Goal: Transaction & Acquisition: Book appointment/travel/reservation

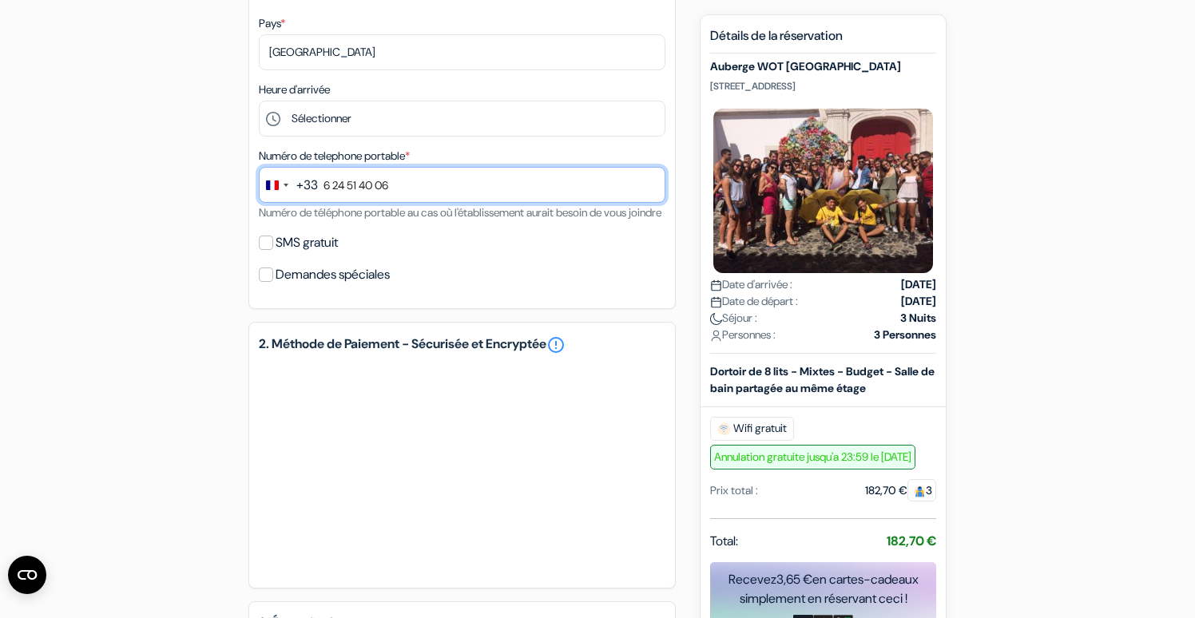
scroll to position [400, 0]
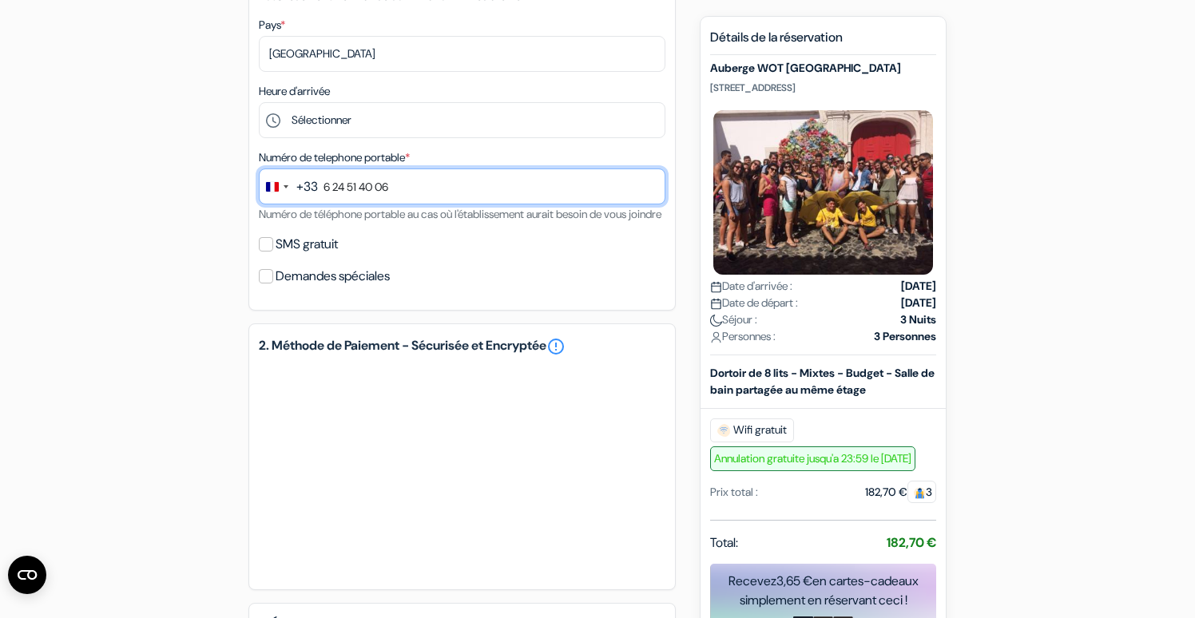
type input "6 24 51 40 06"
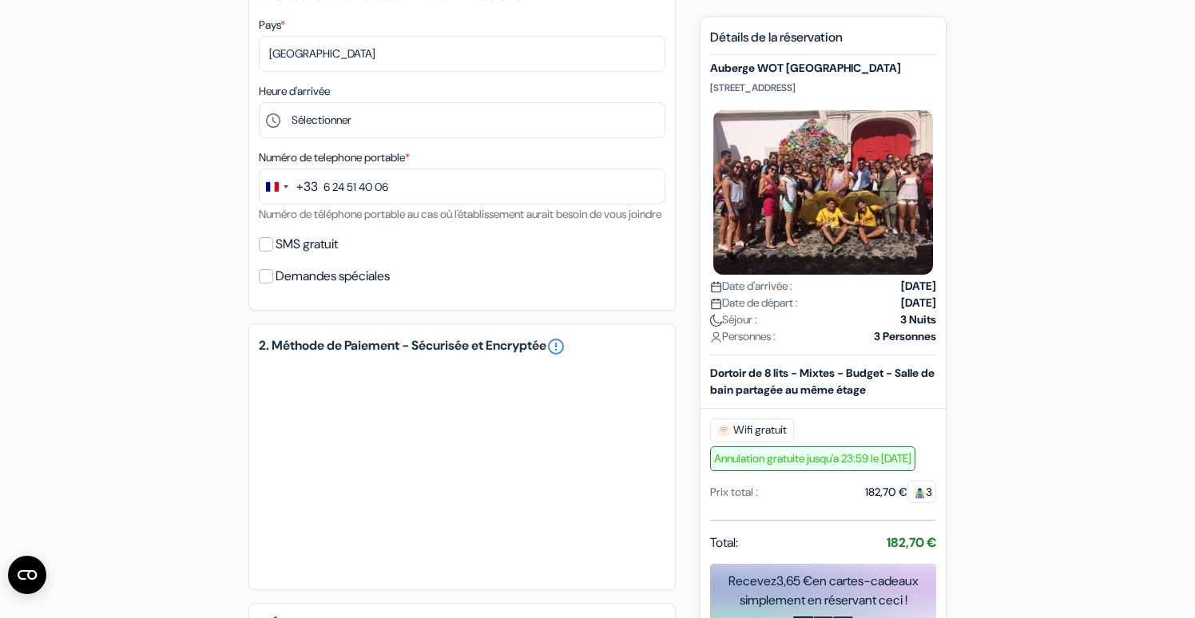
click at [333, 256] on label "SMS gratuit" at bounding box center [307, 244] width 62 height 22
click at [273, 252] on input "SMS gratuit" at bounding box center [266, 244] width 14 height 14
checkbox input "true"
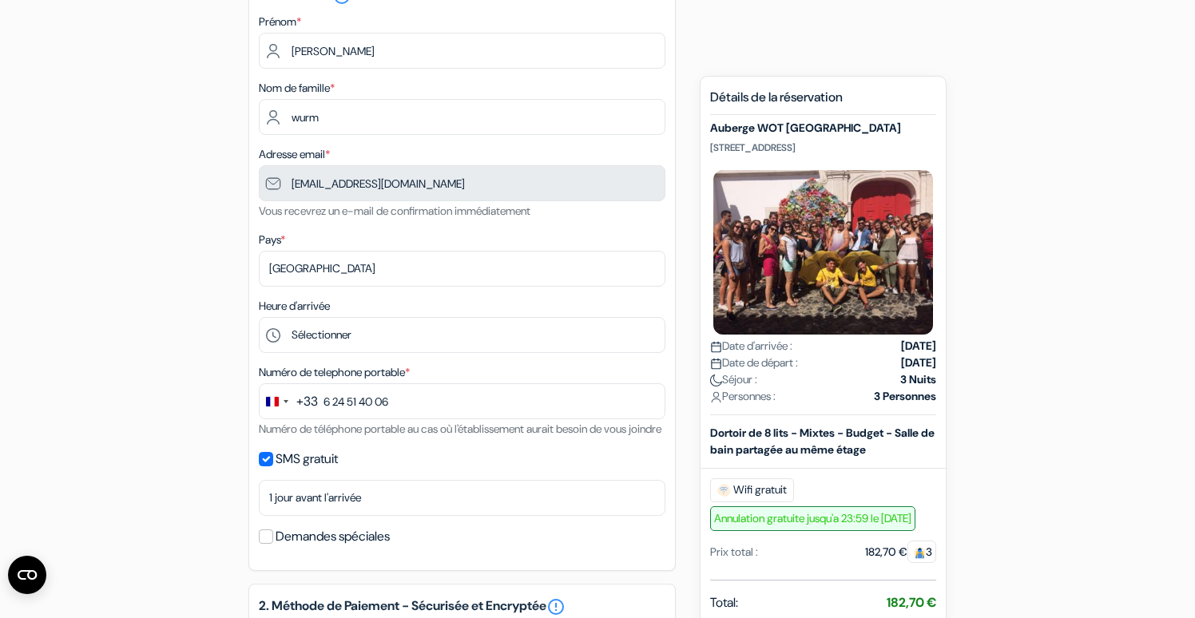
scroll to position [189, 0]
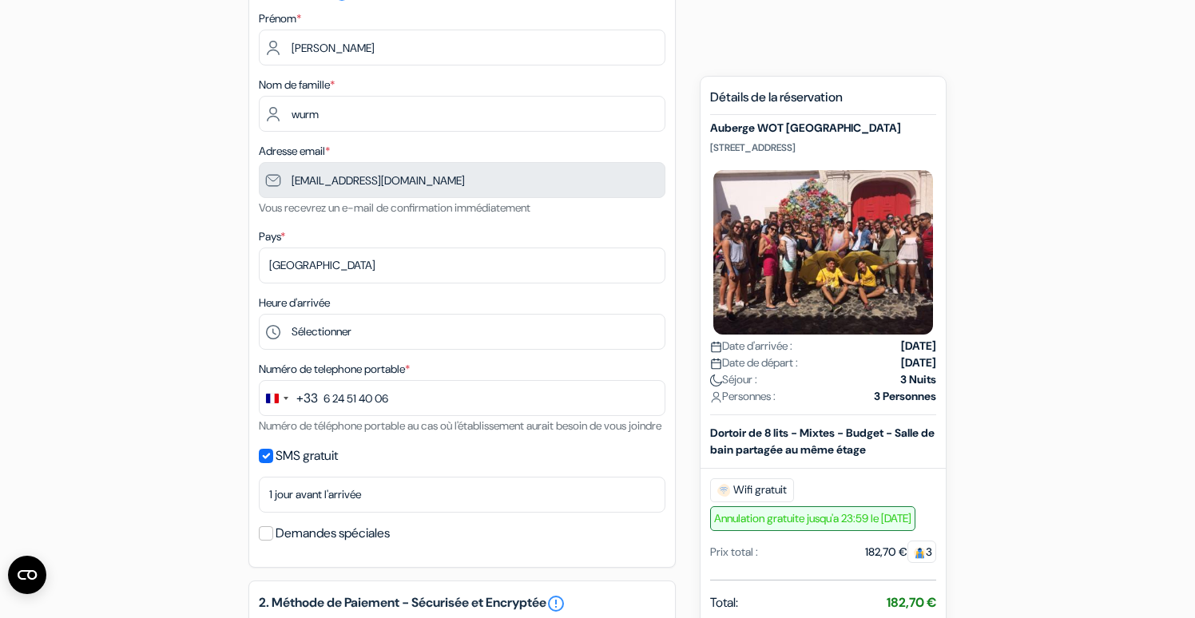
drag, startPoint x: 904, startPoint y: 146, endPoint x: 705, endPoint y: 144, distance: 198.9
click at [705, 144] on div "Nouvelle Réservation Détails de la réservation Auberge WOT New Lisbon Rua de O …" at bounding box center [823, 465] width 247 height 778
copy p "[STREET_ADDRESS]"
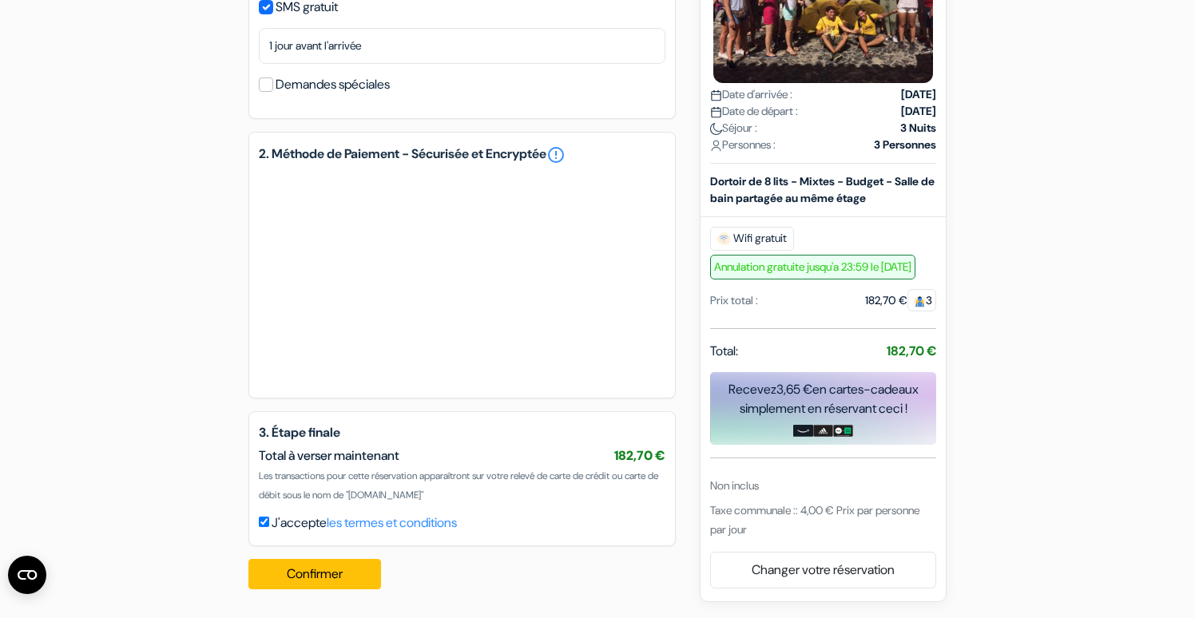
scroll to position [657, 0]
click at [334, 563] on button "Confirmer Loading..." at bounding box center [314, 574] width 133 height 30
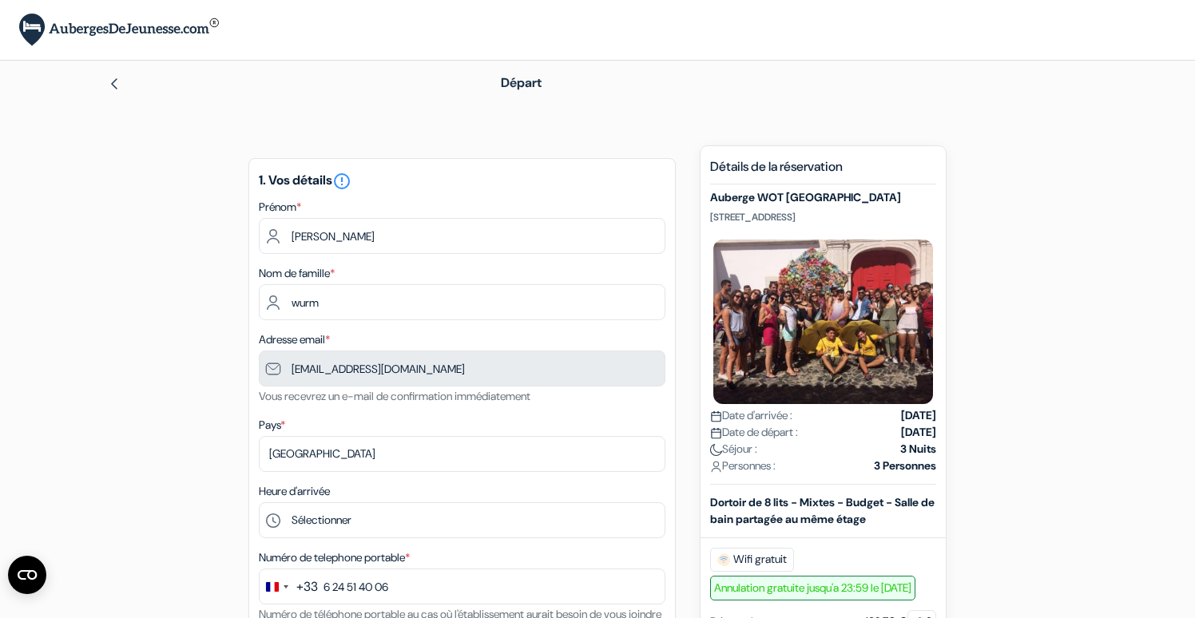
scroll to position [0, 0]
click at [556, 259] on div "1. Vos détails error_outline Prénom * isabelle Nom de famille * wurm Adresse em…" at bounding box center [461, 457] width 427 height 598
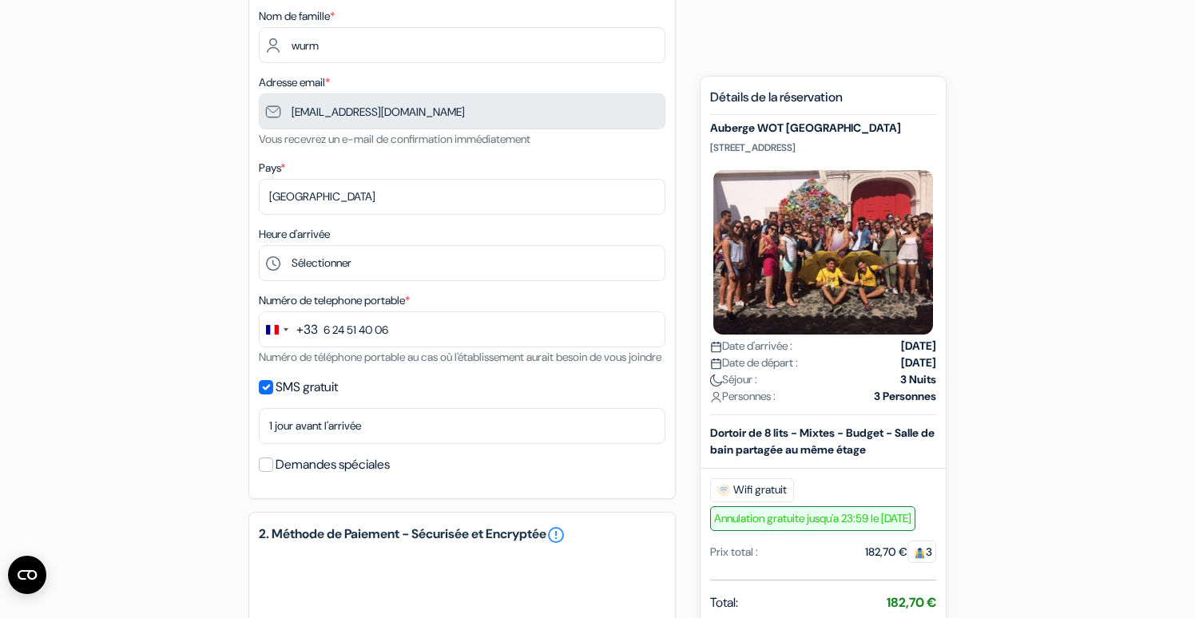
scroll to position [284, 0]
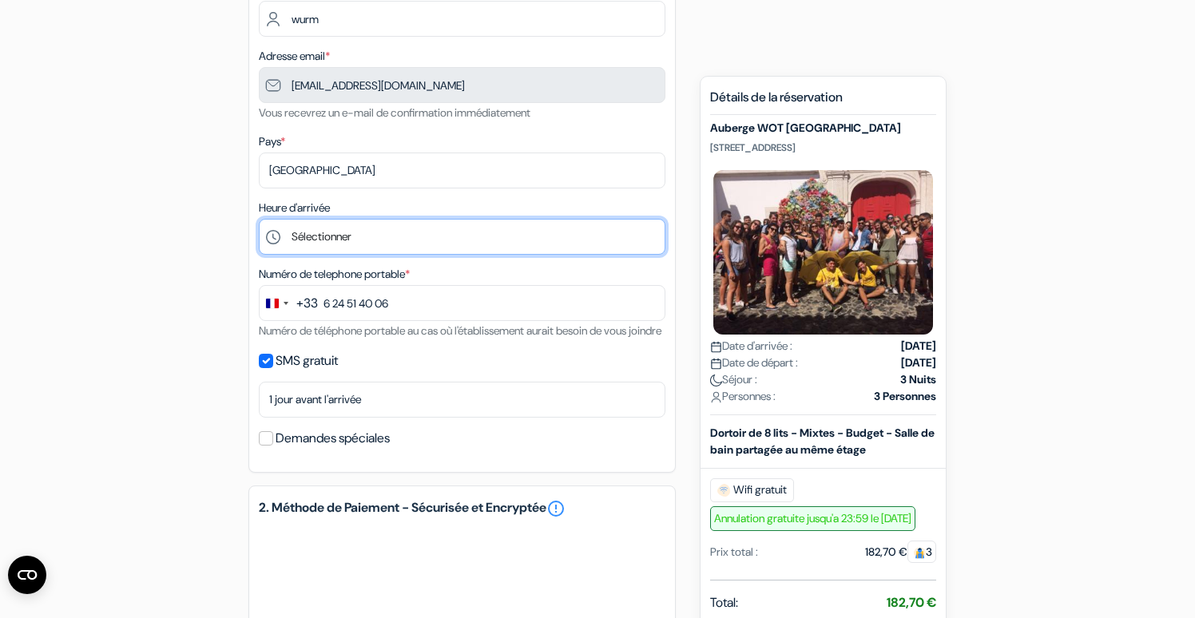
select select "11"
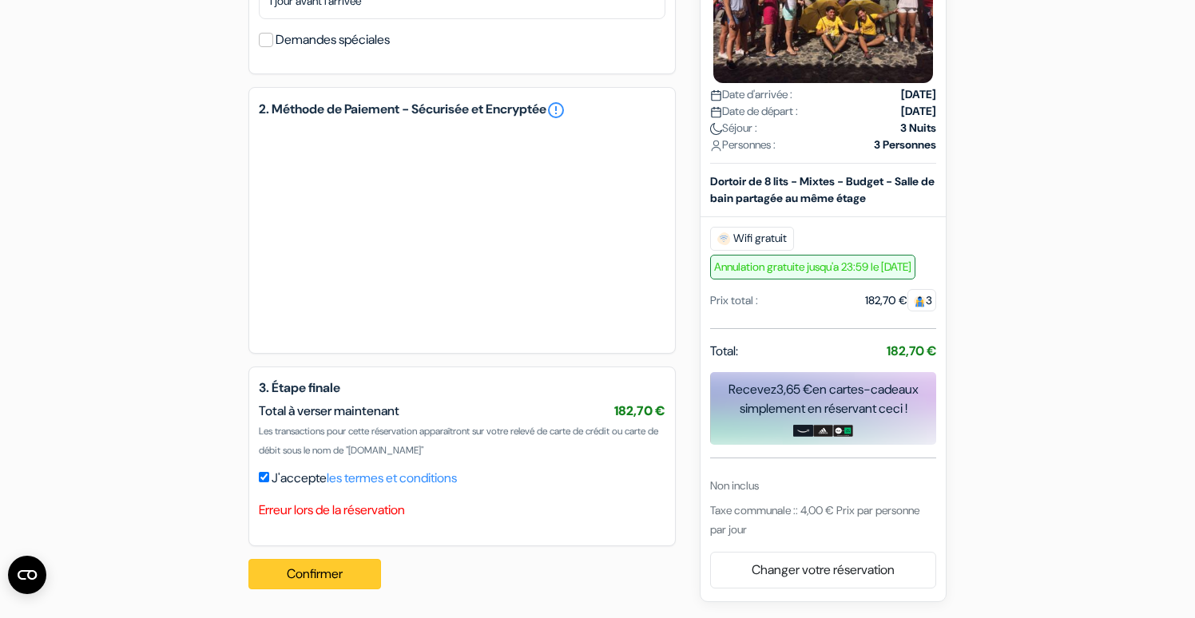
scroll to position [701, 0]
click at [308, 578] on button "Confirmer Loading..." at bounding box center [314, 574] width 133 height 30
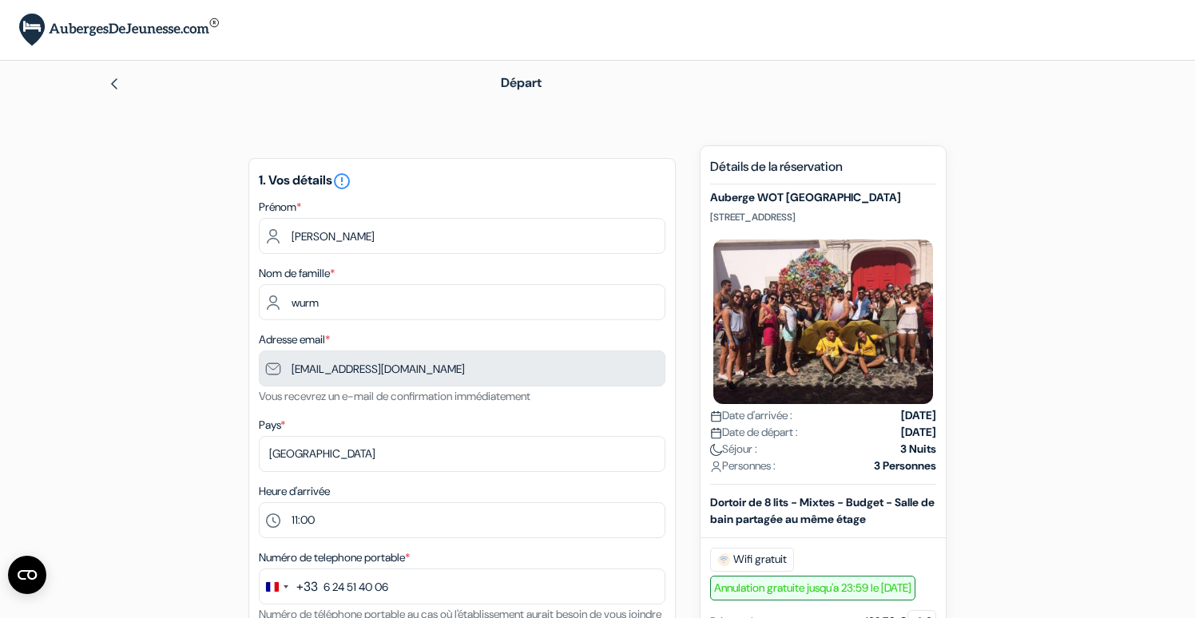
scroll to position [0, 0]
click at [545, 364] on input "[EMAIL_ADDRESS][DOMAIN_NAME]" at bounding box center [462, 369] width 407 height 36
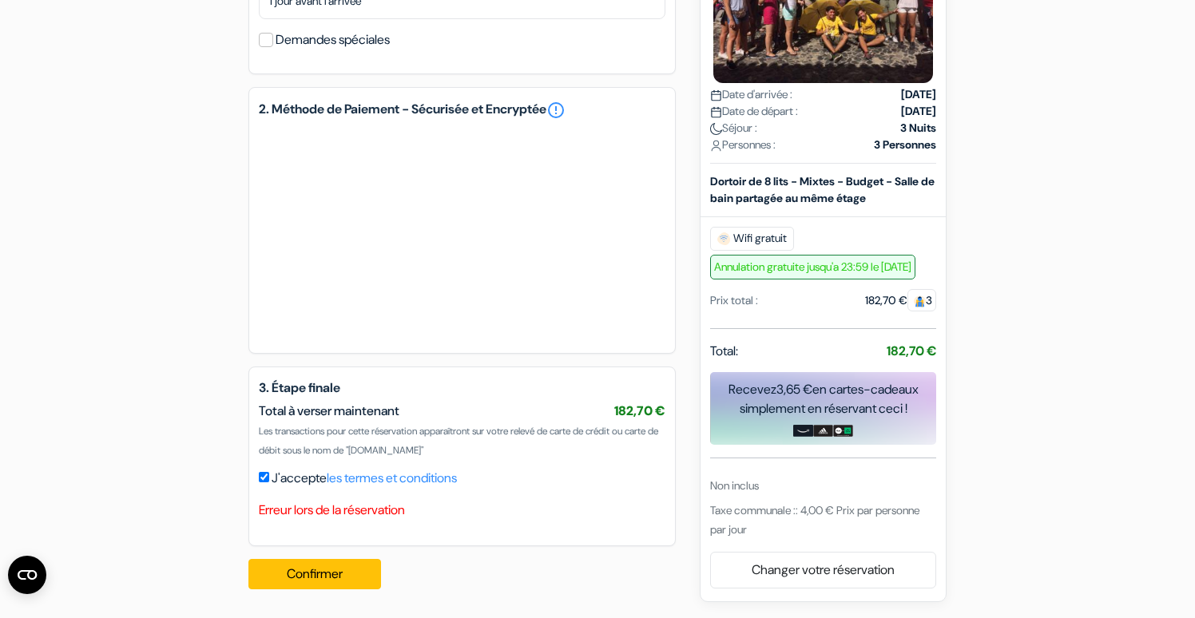
scroll to position [701, 0]
click at [304, 476] on label "J'accepte les termes et conditions" at bounding box center [364, 478] width 185 height 19
click at [269, 476] on input "J'accepte les termes et conditions" at bounding box center [264, 477] width 10 height 10
click at [288, 477] on label "J'accepte les termes et conditions" at bounding box center [364, 478] width 185 height 19
click at [269, 477] on input "J'accepte les termes et conditions" at bounding box center [264, 477] width 10 height 10
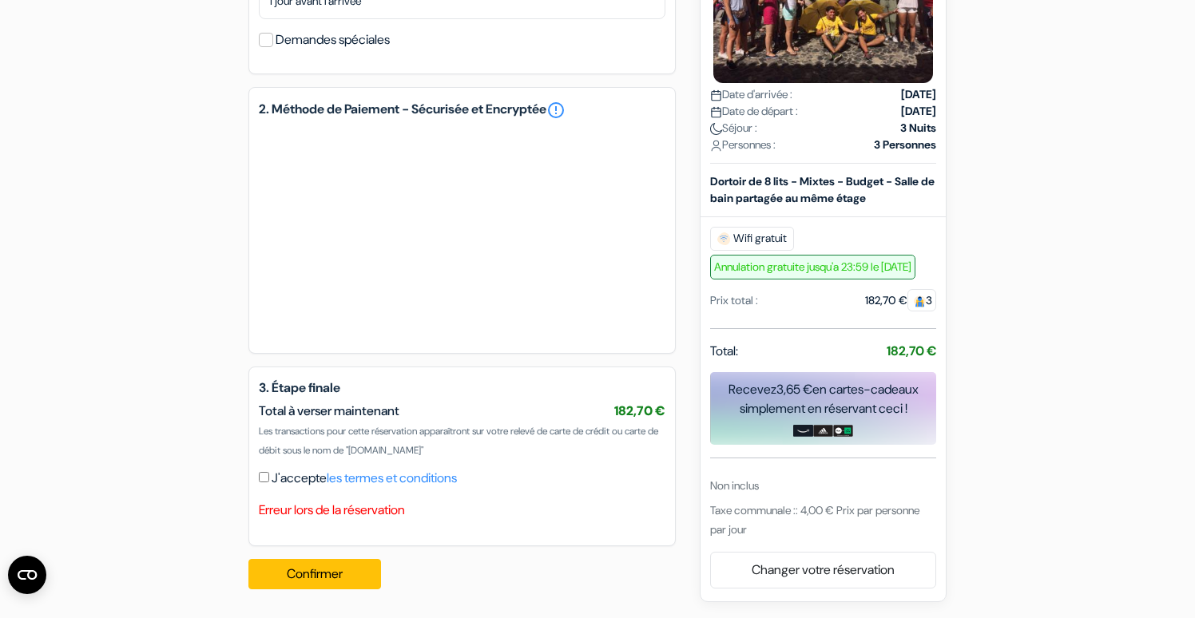
checkbox input "true"
click at [310, 578] on button "Confirmer Loading..." at bounding box center [314, 574] width 133 height 30
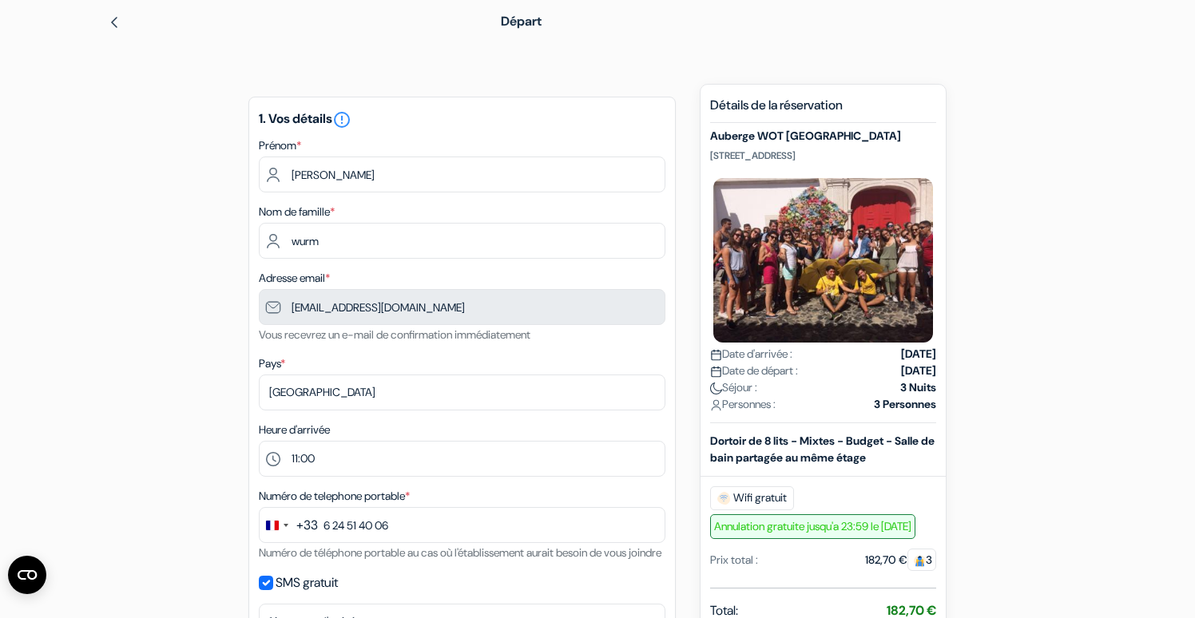
scroll to position [43, 0]
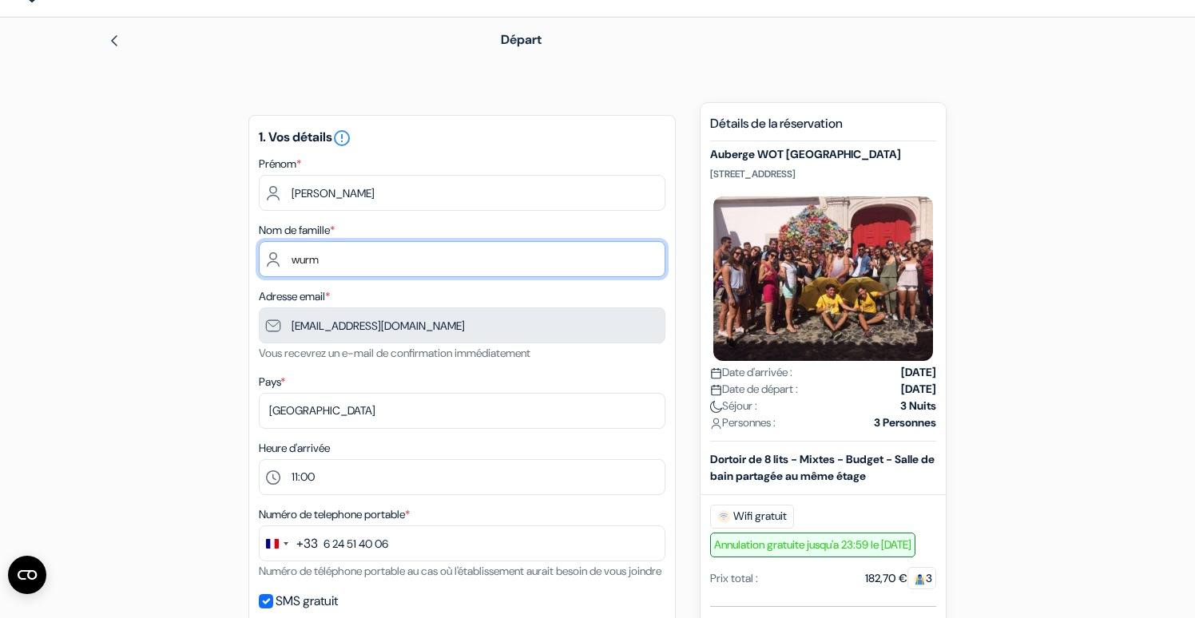
drag, startPoint x: 376, startPoint y: 262, endPoint x: 292, endPoint y: 262, distance: 84.7
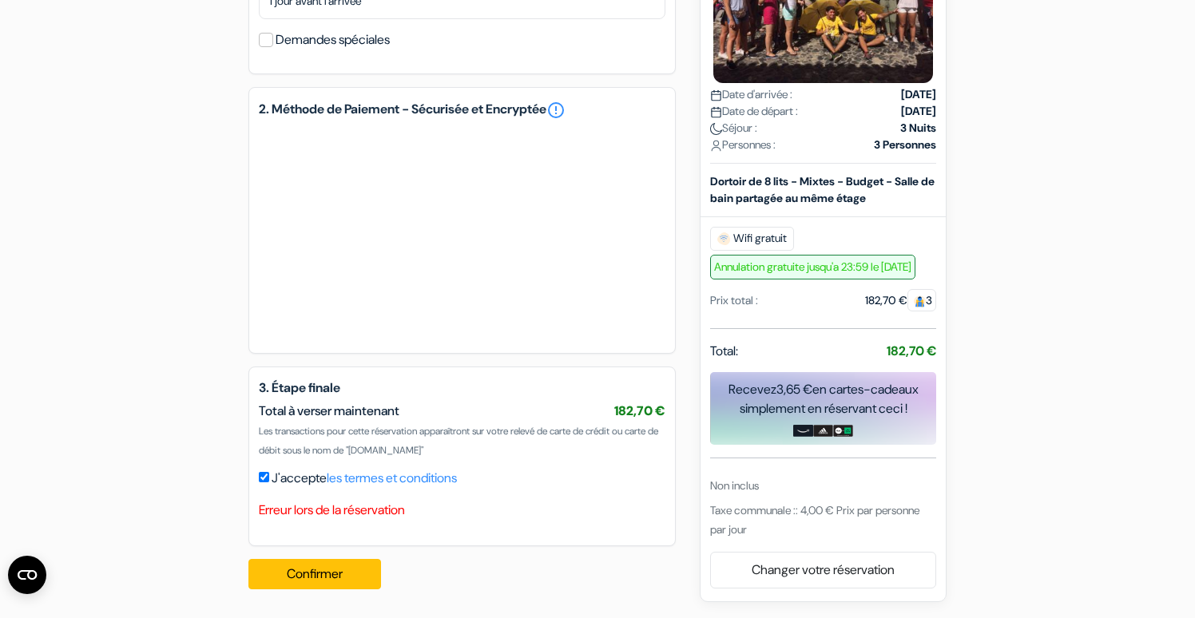
scroll to position [701, 0]
type input "sidibe"
click at [320, 571] on button "Confirmer Loading..." at bounding box center [314, 574] width 133 height 30
click at [784, 567] on link "Changer votre réservation" at bounding box center [823, 570] width 224 height 30
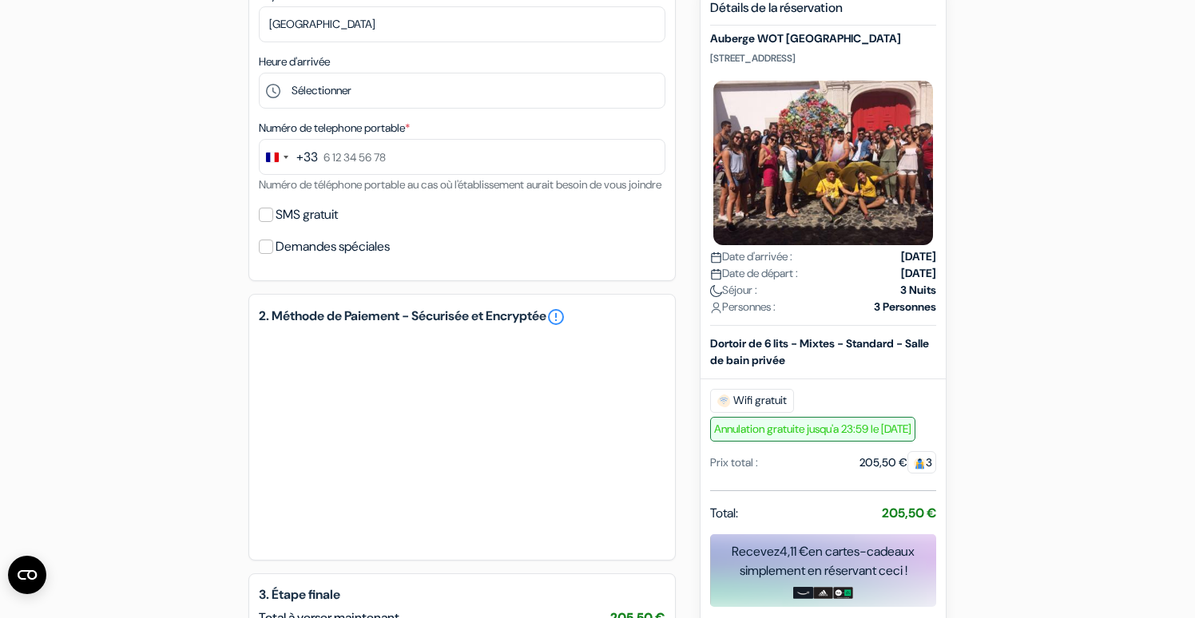
scroll to position [432, 0]
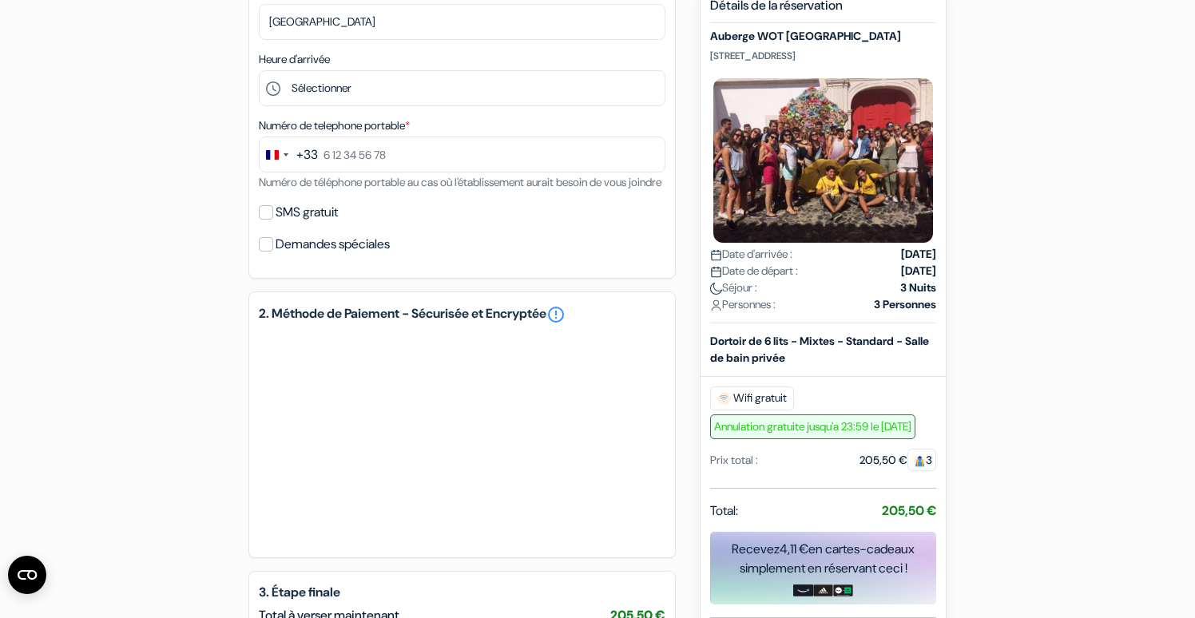
click at [331, 224] on label "SMS gratuit" at bounding box center [307, 212] width 62 height 22
click at [273, 220] on input "SMS gratuit" at bounding box center [266, 212] width 14 height 14
checkbox input "true"
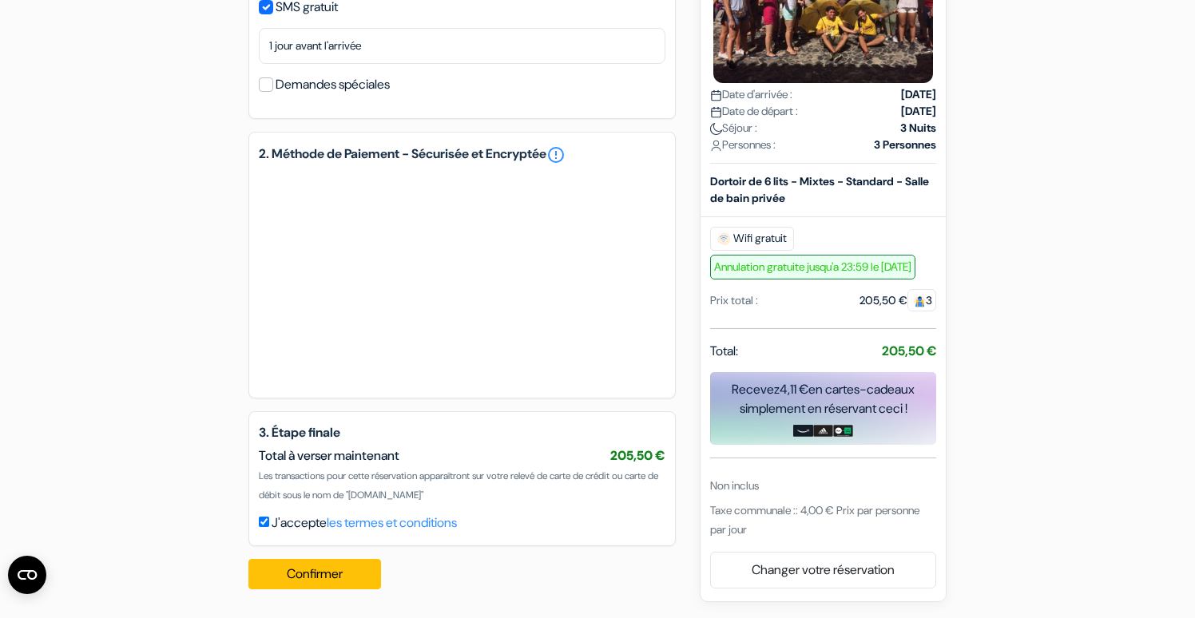
scroll to position [657, 0]
type input "6 24 51 40 06"
click at [358, 568] on button "Confirmer Loading..." at bounding box center [314, 574] width 133 height 30
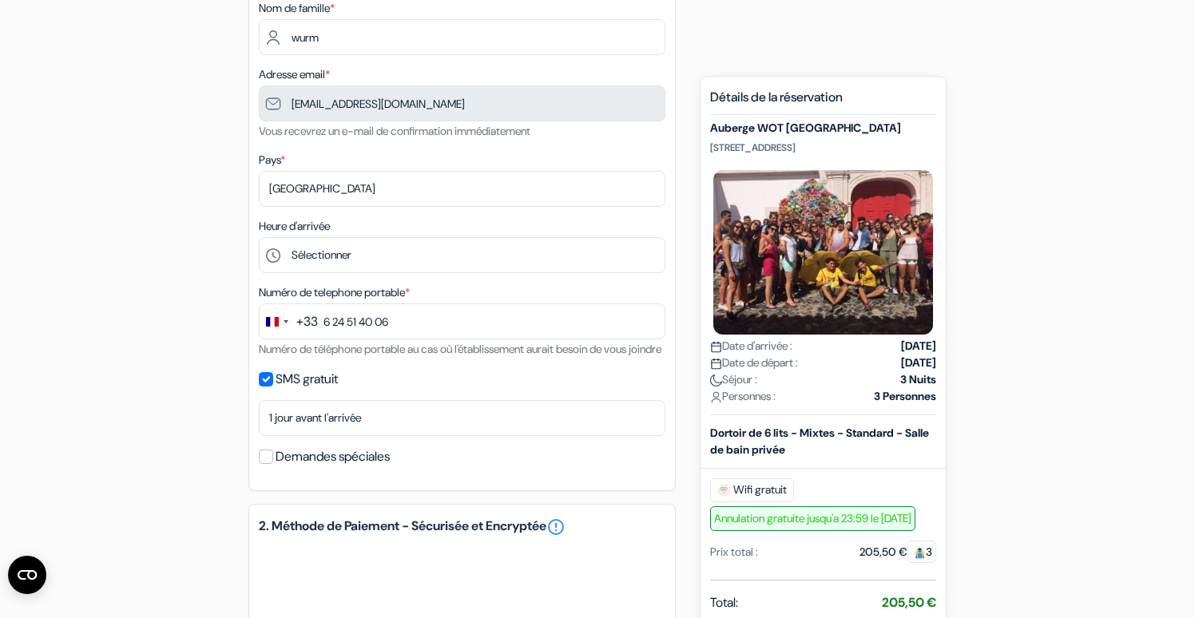
scroll to position [310, 0]
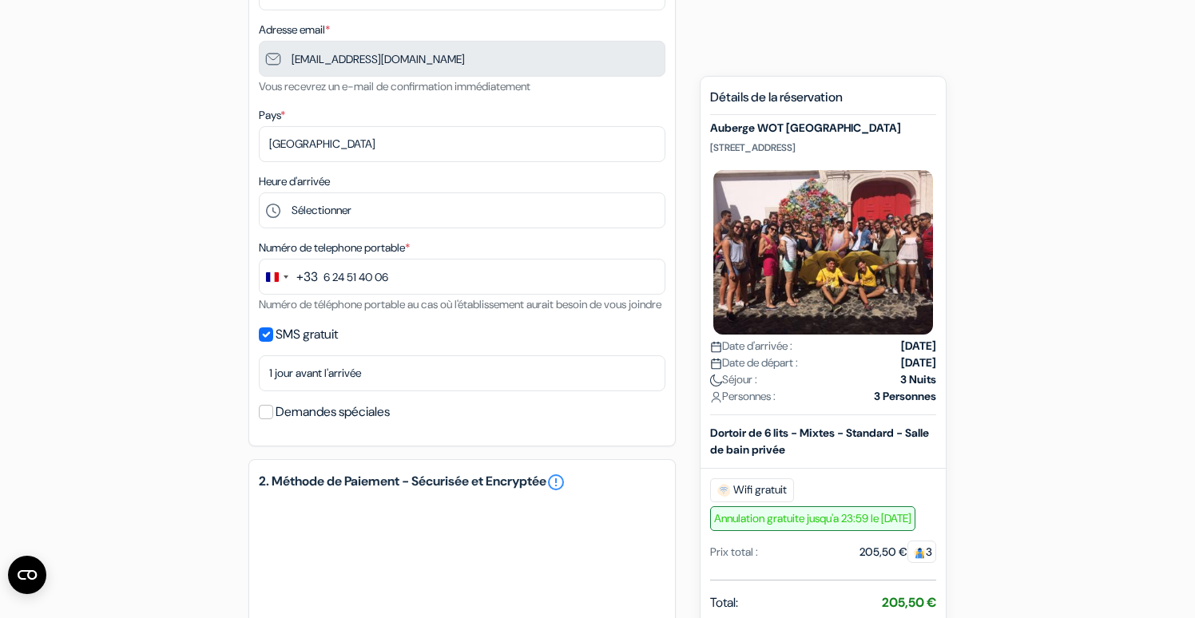
click at [844, 522] on span "Annulation gratuite jusqu'a 23:59 le [DATE]" at bounding box center [812, 518] width 205 height 25
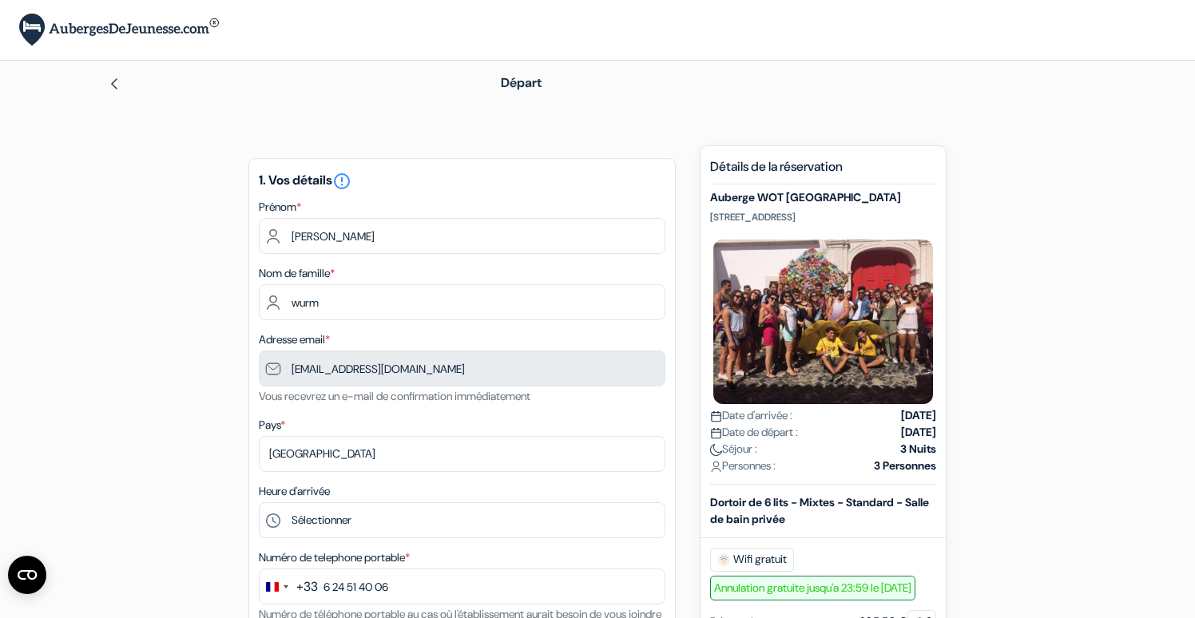
scroll to position [0, 0]
click at [110, 84] on img at bounding box center [114, 83] width 13 height 13
